Goal: Task Accomplishment & Management: Manage account settings

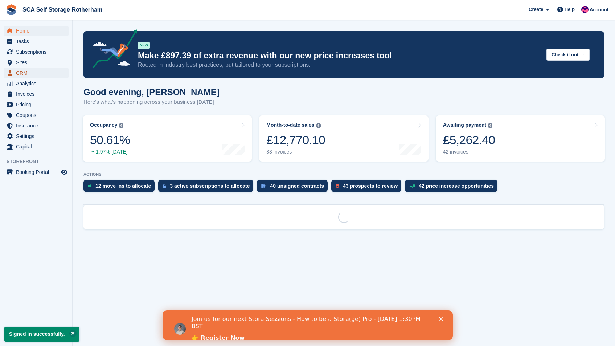
click at [28, 74] on span "CRM" at bounding box center [38, 73] width 44 height 10
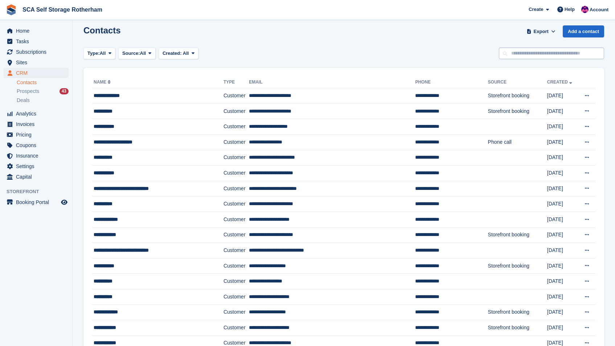
scroll to position [6, 0]
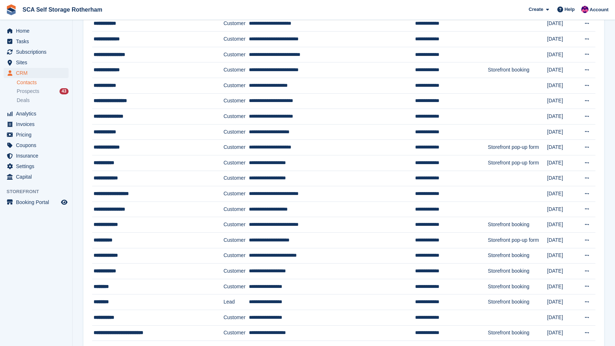
click at [614, 149] on section "Contacts Export Export Contacts Export a CSV of all Contacts which match the cu…" at bounding box center [344, 126] width 543 height 903
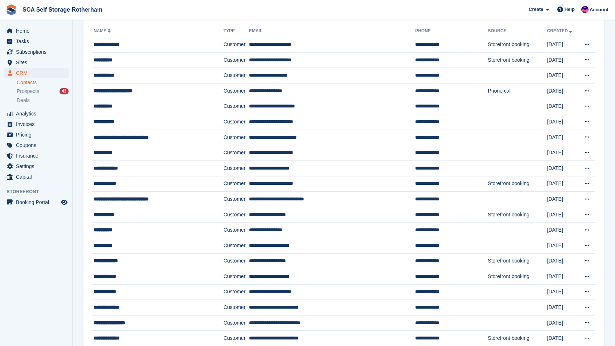
scroll to position [0, 0]
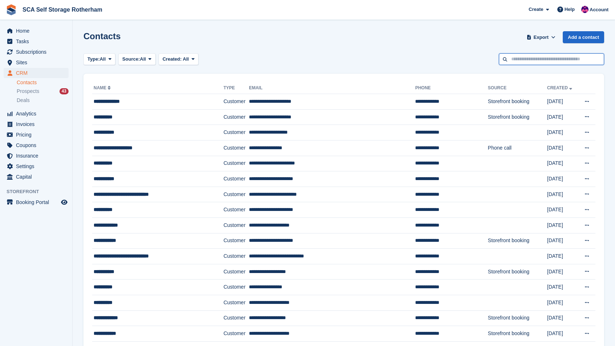
click at [528, 56] on input "text" at bounding box center [551, 59] width 105 height 12
type input "*******"
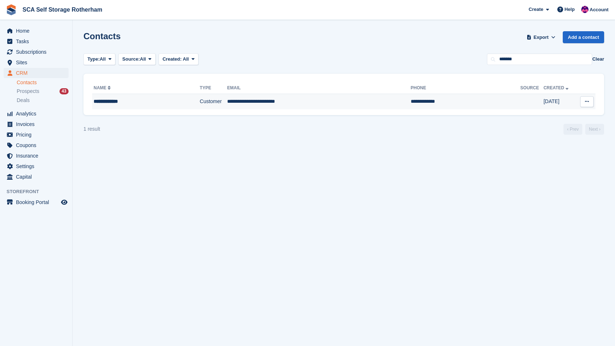
click at [200, 98] on td "Customer" at bounding box center [213, 101] width 27 height 15
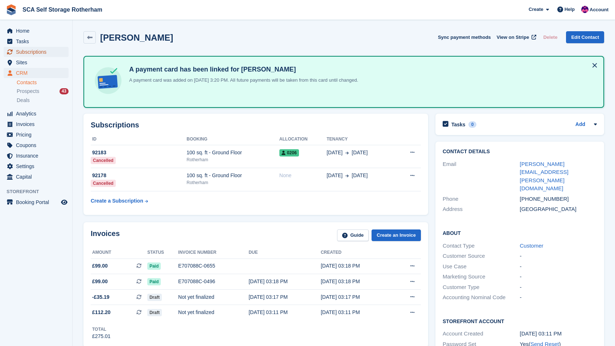
click at [36, 53] on span "Subscriptions" at bounding box center [38, 52] width 44 height 10
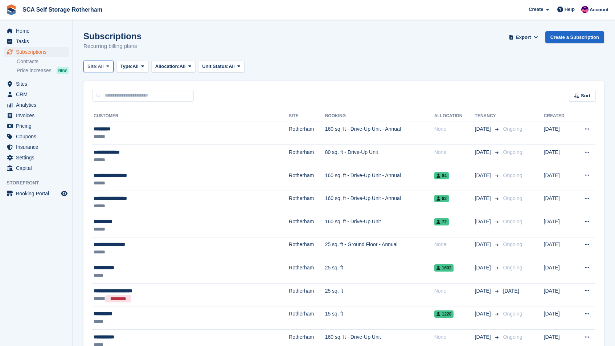
click at [107, 69] on span at bounding box center [108, 67] width 6 height 6
click at [586, 100] on div "Sort" at bounding box center [582, 96] width 26 height 12
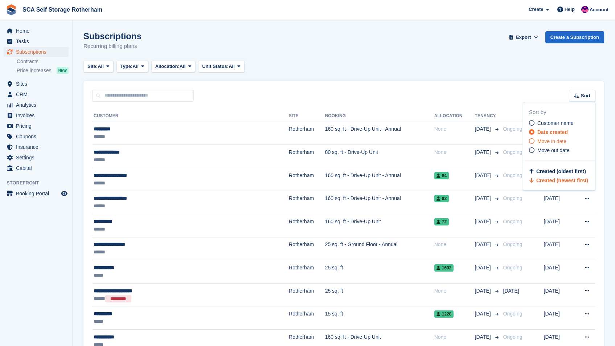
click at [560, 141] on span "Move in date" at bounding box center [552, 141] width 29 height 6
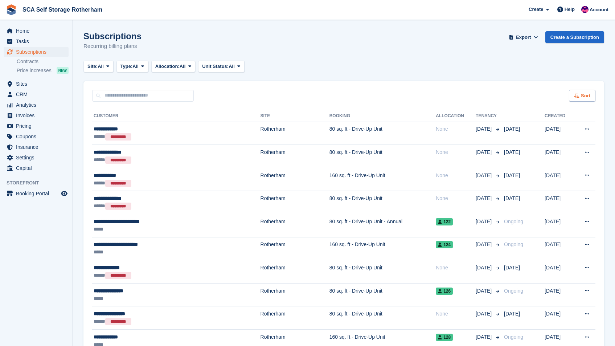
click at [582, 94] on span "Sort" at bounding box center [585, 95] width 9 height 7
click at [557, 182] on span "Move in (newest first)" at bounding box center [563, 181] width 52 height 6
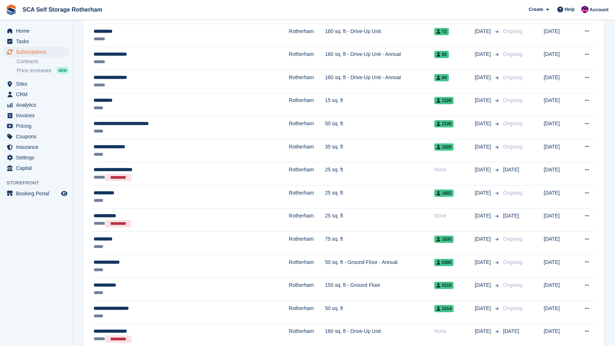
scroll to position [485, 0]
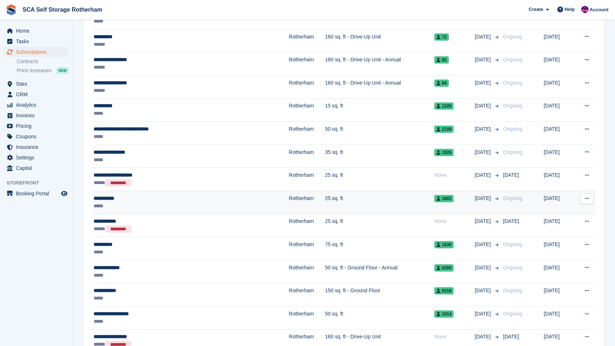
click at [443, 197] on div "1602" at bounding box center [455, 199] width 41 height 8
click at [104, 201] on div "**********" at bounding box center [161, 199] width 135 height 8
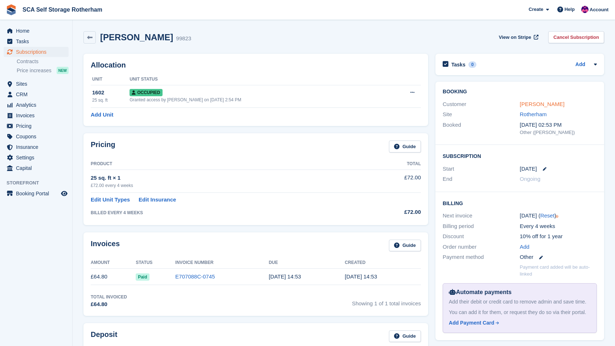
click at [546, 105] on link "Ben Buttery" at bounding box center [542, 104] width 45 height 6
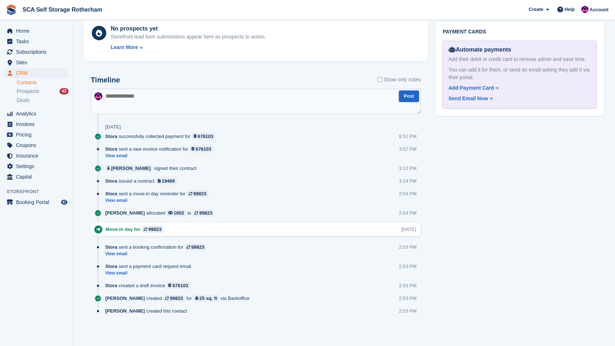
scroll to position [38, 0]
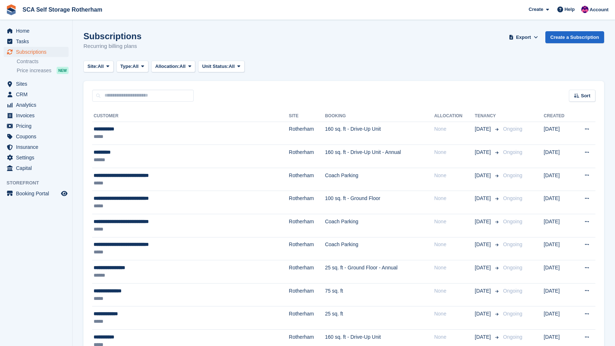
scroll to position [485, 0]
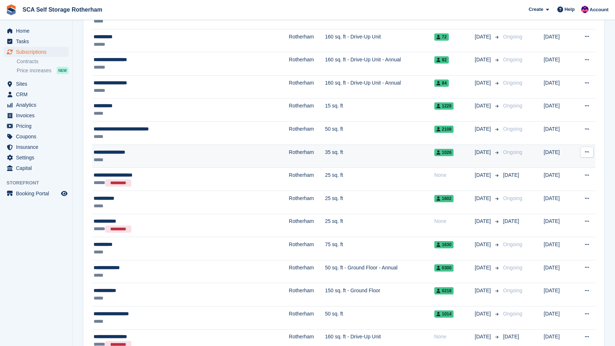
click at [134, 154] on div "**********" at bounding box center [161, 152] width 135 height 8
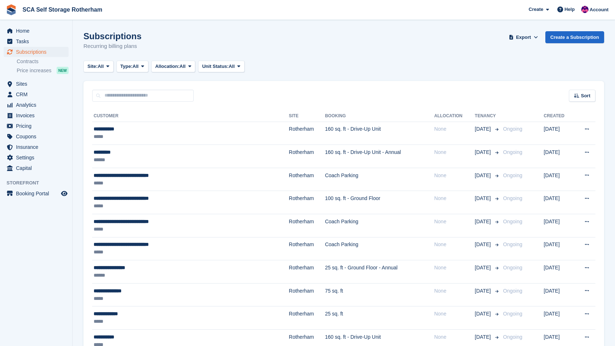
scroll to position [485, 0]
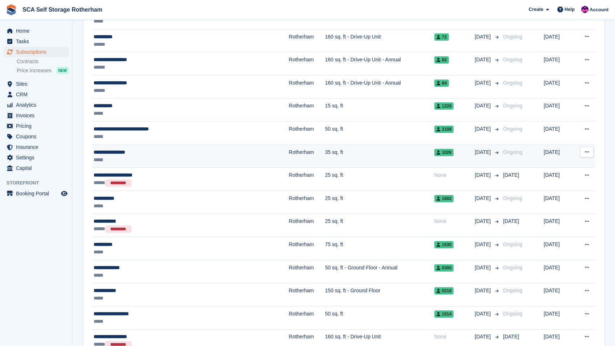
click at [156, 155] on div "**********" at bounding box center [161, 152] width 135 height 8
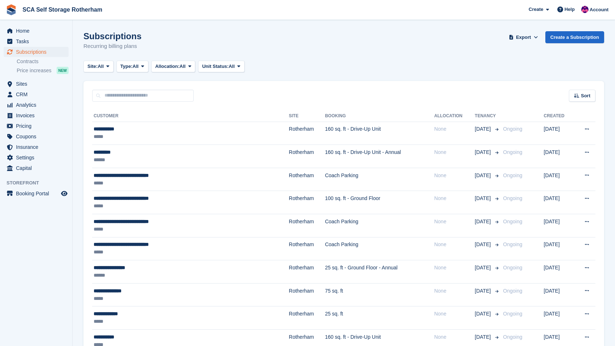
scroll to position [485, 0]
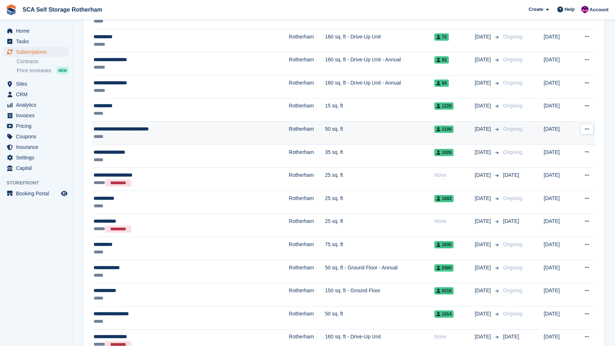
click at [176, 130] on div "**********" at bounding box center [161, 129] width 135 height 8
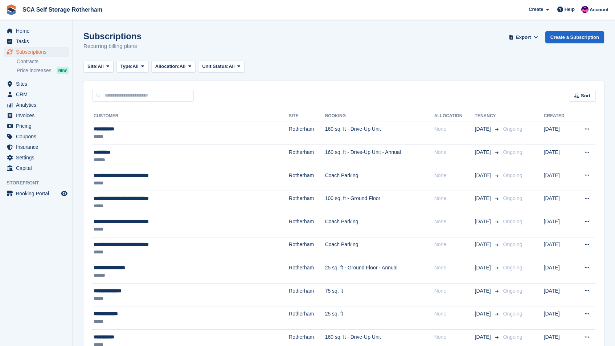
scroll to position [485, 0]
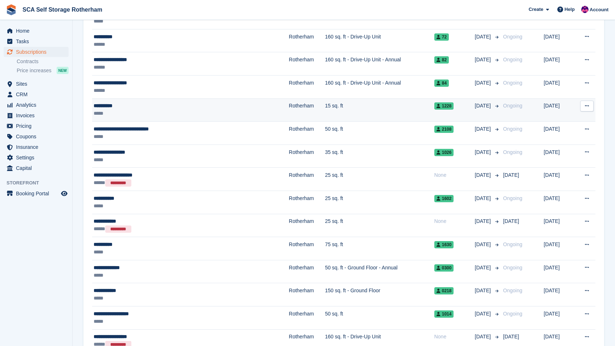
click at [154, 104] on div "**********" at bounding box center [161, 106] width 135 height 8
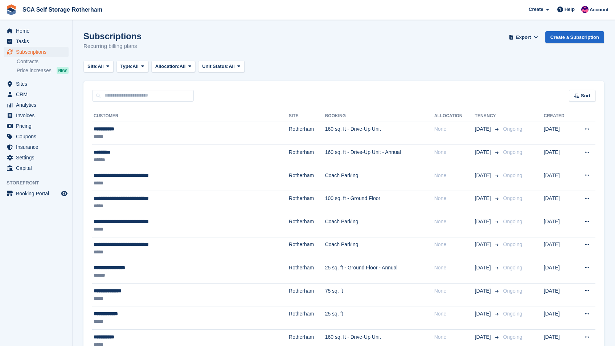
scroll to position [485, 0]
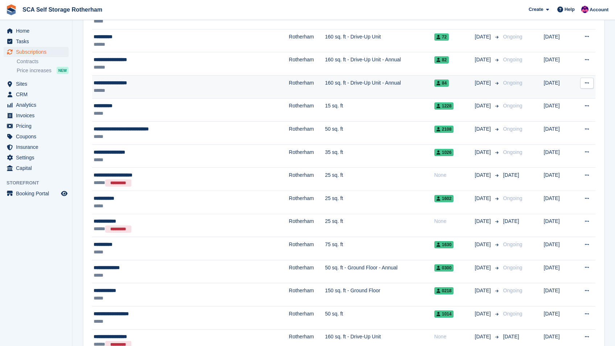
click at [161, 85] on div "**********" at bounding box center [161, 83] width 135 height 8
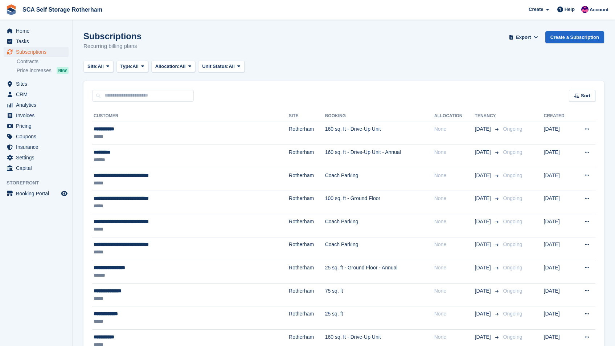
scroll to position [485, 0]
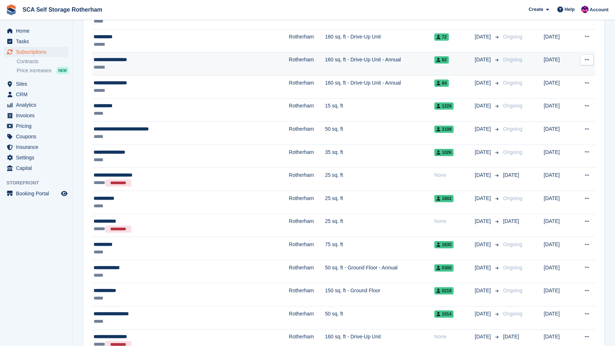
click at [181, 62] on div "**********" at bounding box center [161, 60] width 135 height 8
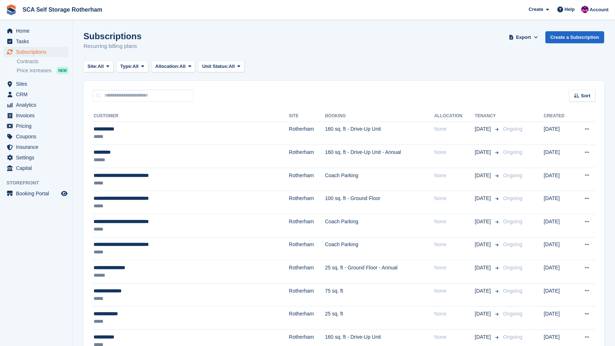
scroll to position [485, 0]
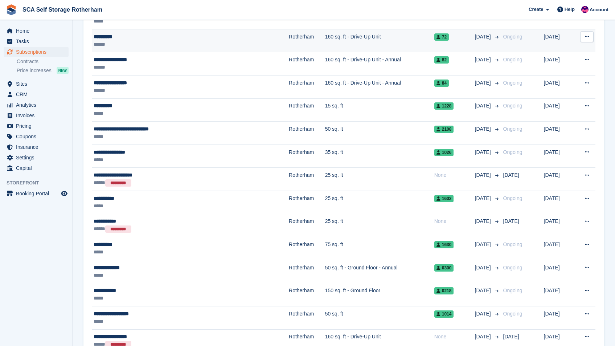
click at [208, 46] on div "******" at bounding box center [161, 45] width 135 height 8
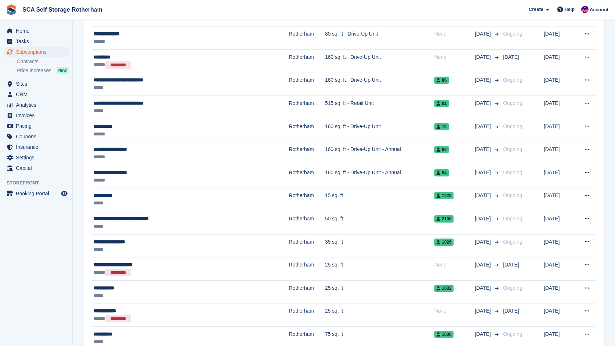
scroll to position [421, 0]
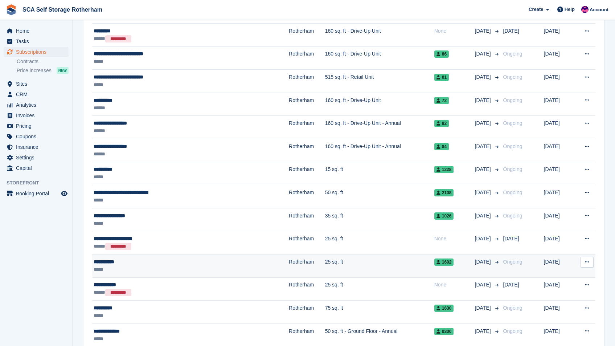
click at [289, 265] on td "Rotherham" at bounding box center [307, 265] width 36 height 23
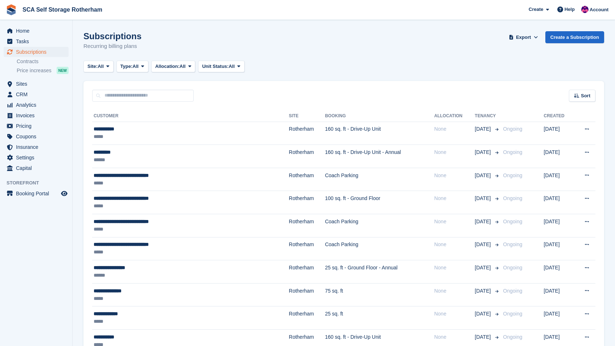
scroll to position [421, 0]
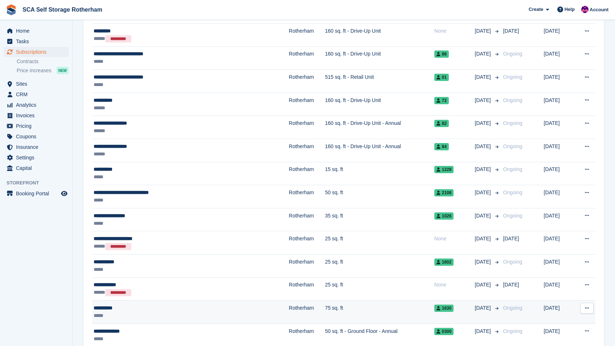
click at [289, 310] on td "Rotherham" at bounding box center [307, 312] width 36 height 23
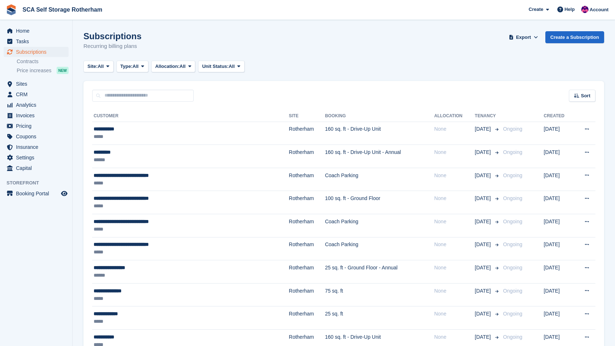
scroll to position [421, 0]
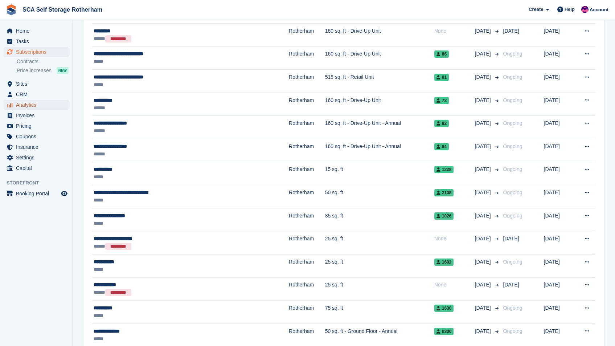
click at [36, 107] on span "Analytics" at bounding box center [38, 105] width 44 height 10
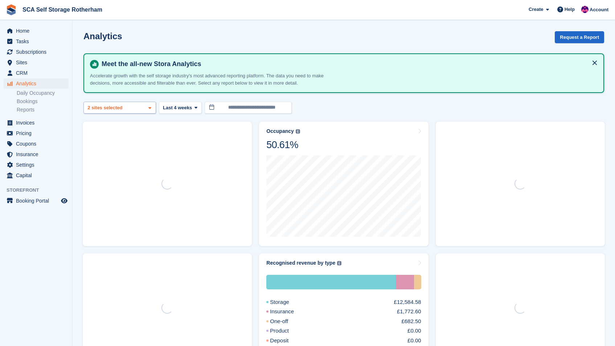
click at [131, 110] on div "Rotherham 2 sites selected" at bounding box center [119, 108] width 73 height 12
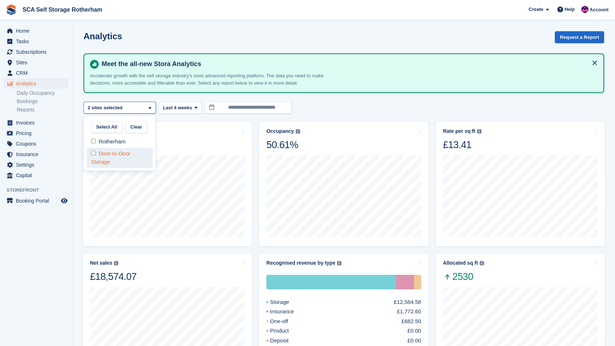
click at [121, 155] on div "Door-to-Door Storage" at bounding box center [120, 158] width 66 height 20
select select "****"
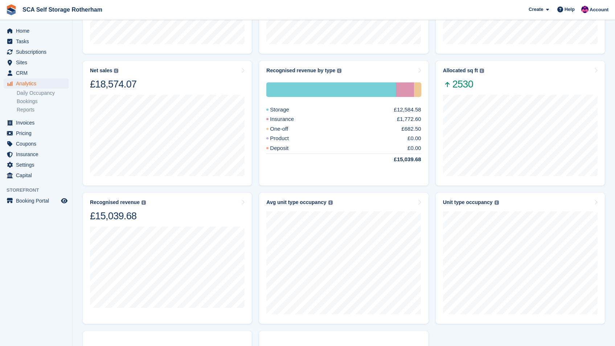
scroll to position [216, 0]
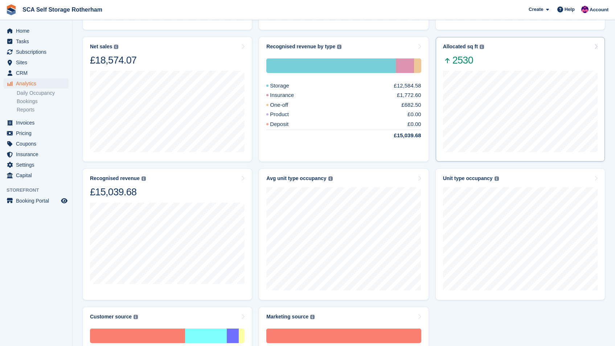
click at [551, 61] on div "Allocated sq ft The total change in allocated area from the beginning to the en…" at bounding box center [520, 55] width 155 height 23
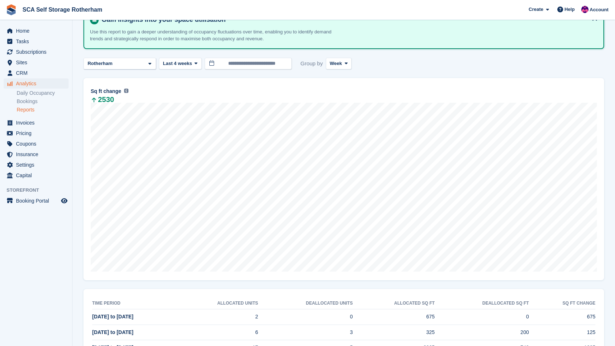
scroll to position [45, 0]
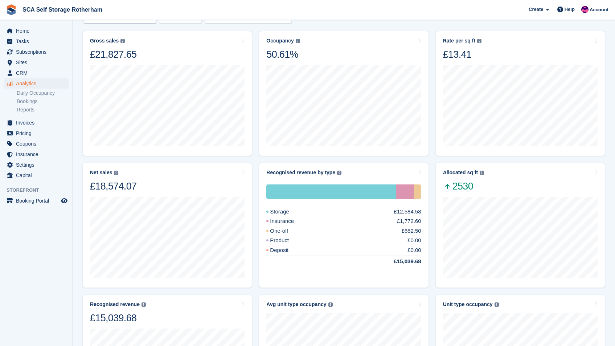
scroll to position [76, 0]
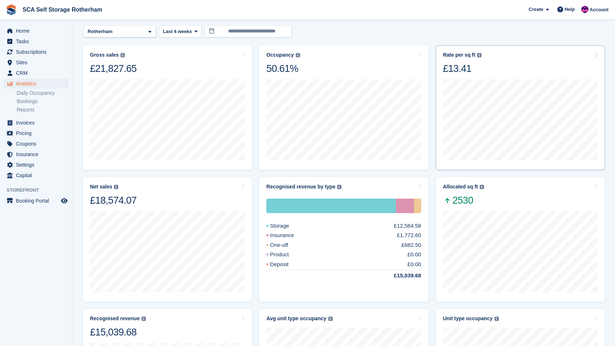
click at [566, 78] on div at bounding box center [520, 119] width 155 height 89
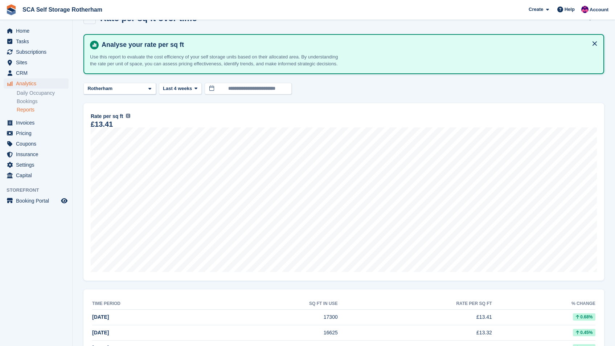
scroll to position [21, 0]
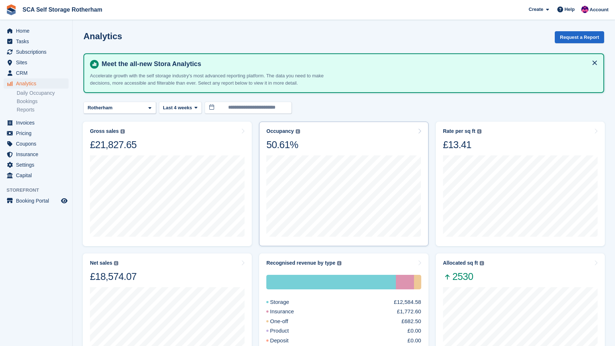
scroll to position [76, 0]
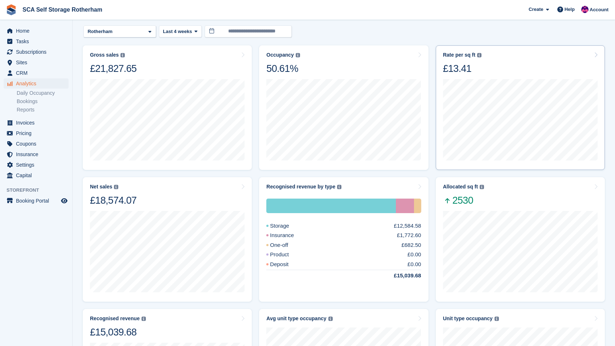
click at [504, 55] on div "Rate per sq ft Annualized storage revenue (after discounts, excluding tax) divi…" at bounding box center [520, 63] width 155 height 23
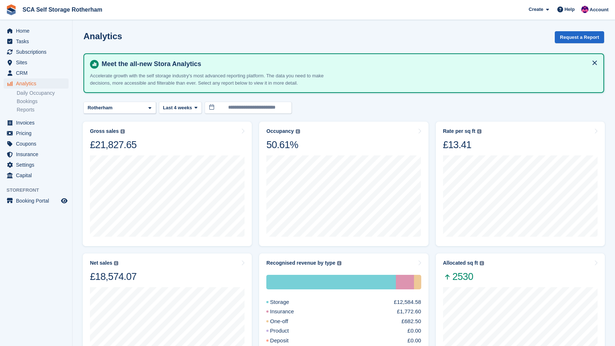
scroll to position [76, 0]
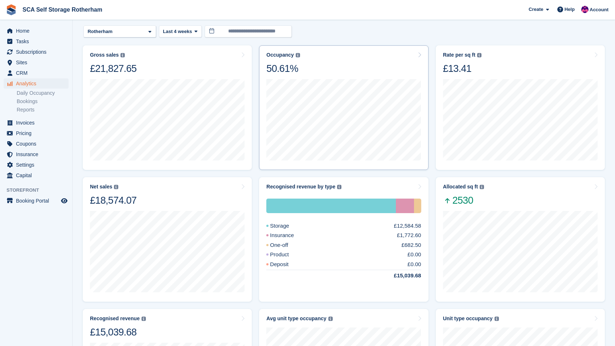
click at [379, 57] on div "Occupancy Percentage of all allocated units in terms of area. Includes units wi…" at bounding box center [343, 63] width 155 height 23
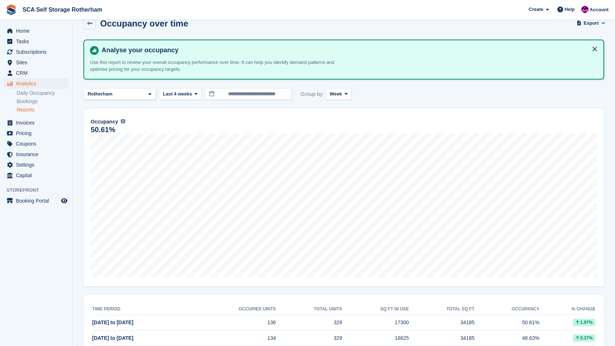
scroll to position [17, 0]
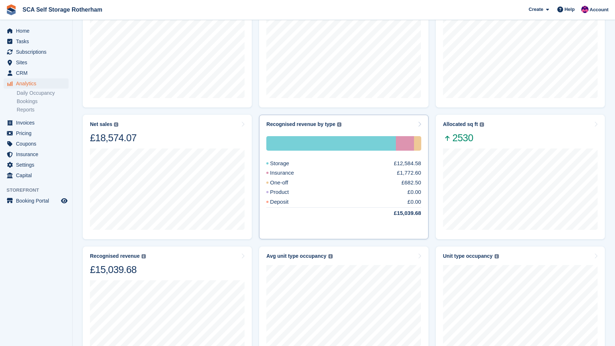
scroll to position [142, 0]
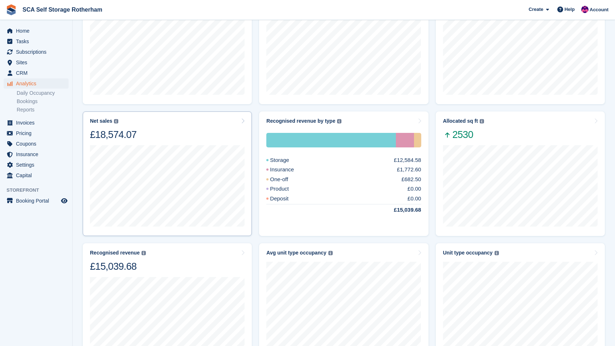
click at [185, 126] on div "Net sales The sum of all finalised invoices, after discount and excluding tax. …" at bounding box center [167, 129] width 155 height 23
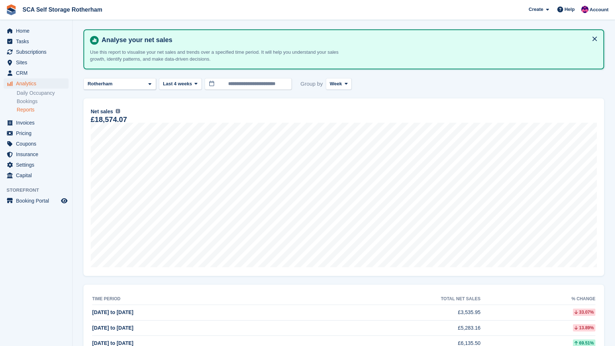
scroll to position [22, 0]
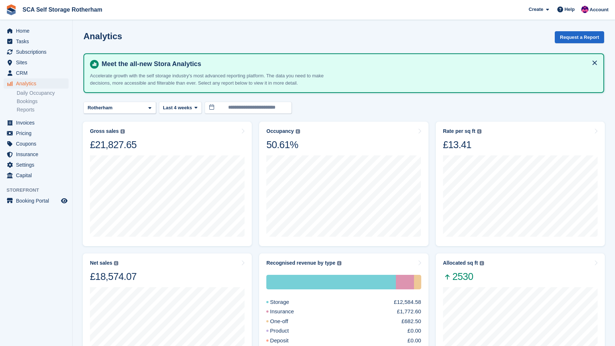
scroll to position [142, 0]
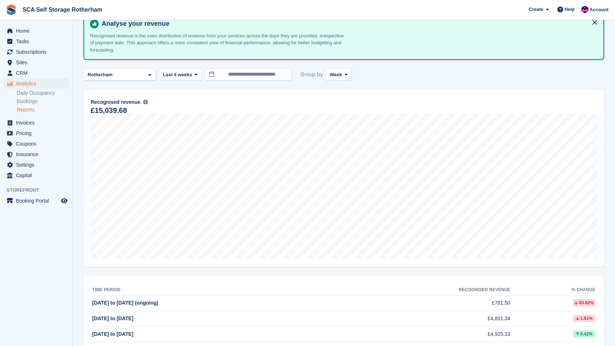
scroll to position [41, 0]
click at [36, 50] on span "Subscriptions" at bounding box center [38, 52] width 44 height 10
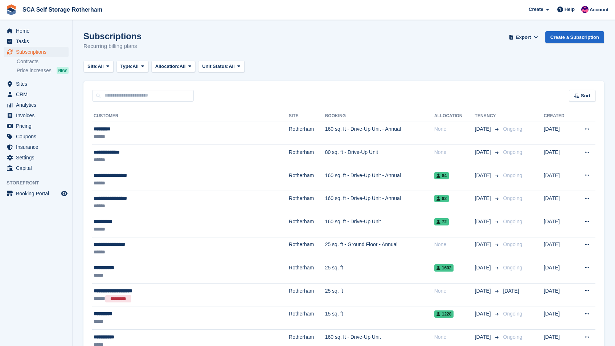
click at [585, 88] on div "Sort Sort by Customer name Date created Move in date Move out date Created (old…" at bounding box center [343, 91] width 521 height 21
click at [584, 96] on span "Sort" at bounding box center [585, 95] width 9 height 7
click at [566, 142] on span "Move in date" at bounding box center [552, 141] width 29 height 6
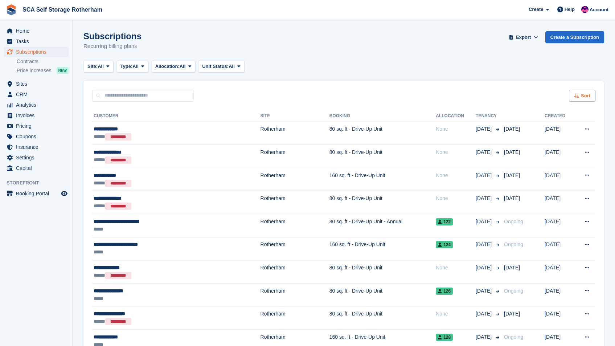
click at [584, 96] on span "Sort" at bounding box center [585, 95] width 9 height 7
click at [558, 180] on span "Move in (newest first)" at bounding box center [563, 181] width 52 height 6
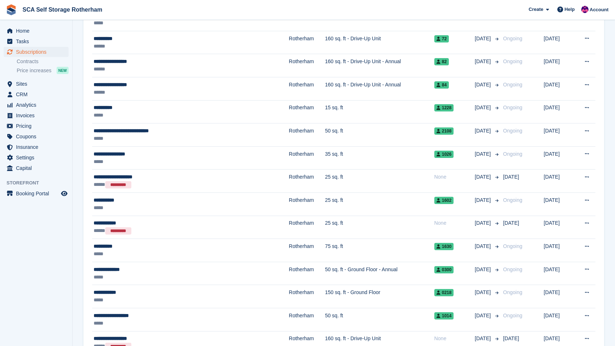
scroll to position [486, 0]
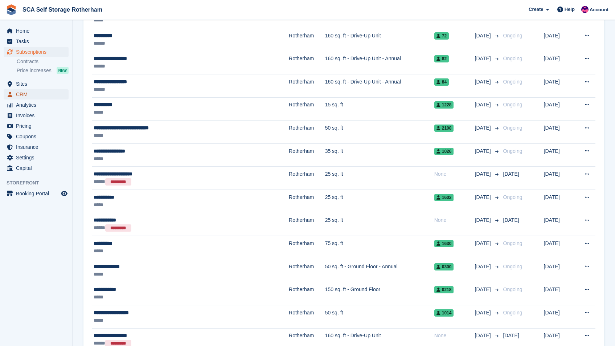
click at [27, 96] on span "CRM" at bounding box center [38, 94] width 44 height 10
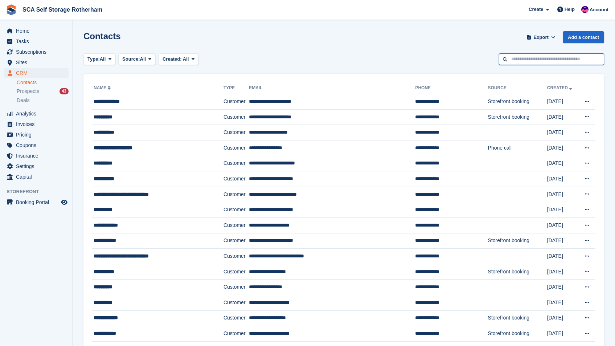
click at [558, 56] on input "text" at bounding box center [551, 59] width 105 height 12
type input "*****"
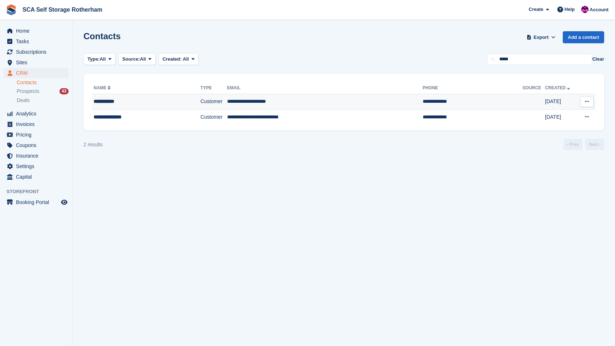
click at [175, 106] on td "**********" at bounding box center [146, 102] width 108 height 16
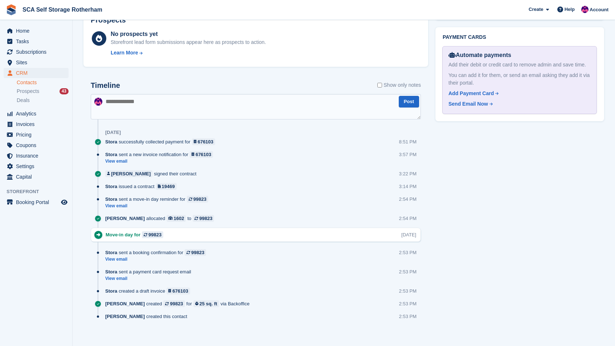
scroll to position [342, 0]
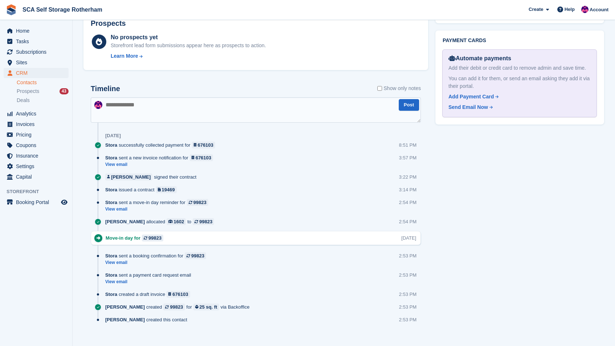
click at [262, 115] on textarea at bounding box center [256, 109] width 330 height 25
type textarea "**********"
